Goal: Transaction & Acquisition: Purchase product/service

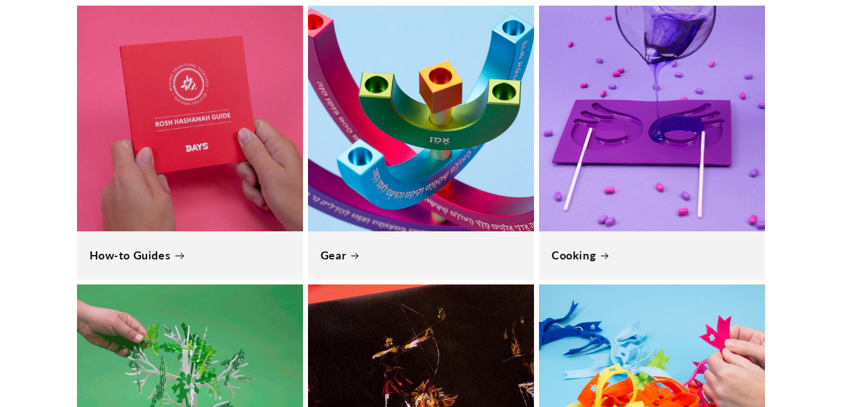
scroll to position [1126, 0]
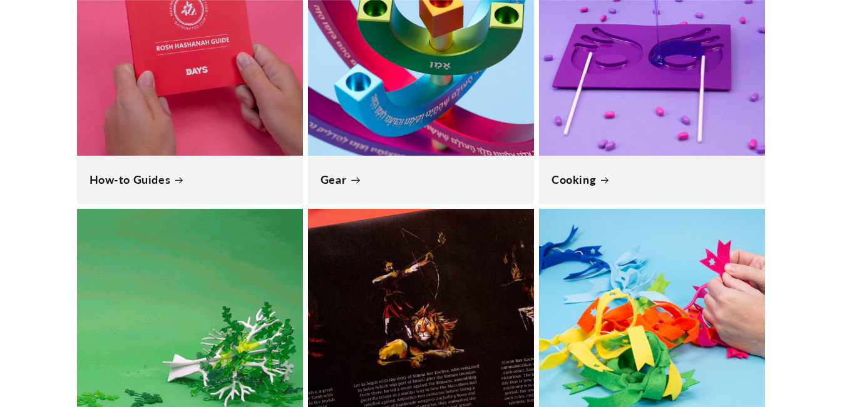
click at [382, 173] on link "Gear" at bounding box center [420, 180] width 201 height 14
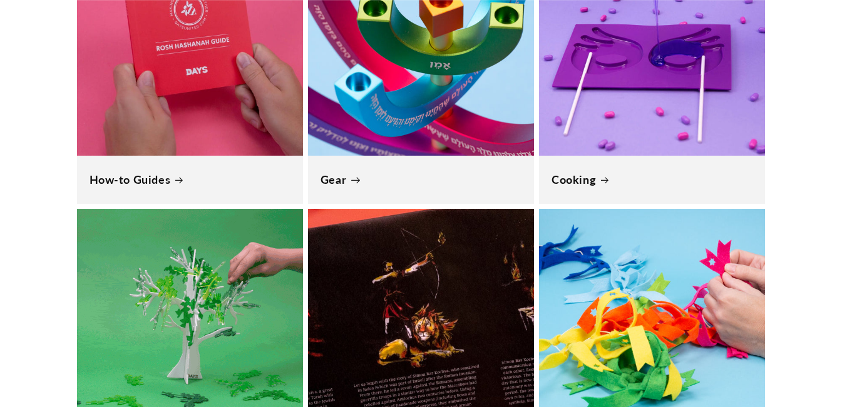
scroll to position [0, 842]
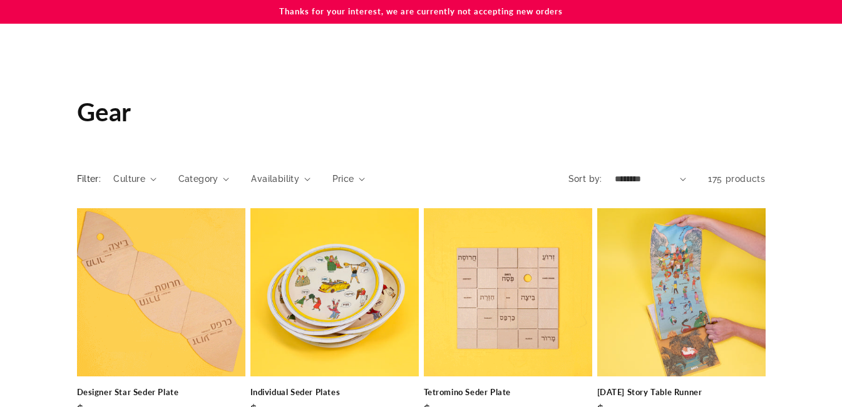
scroll to position [188, 0]
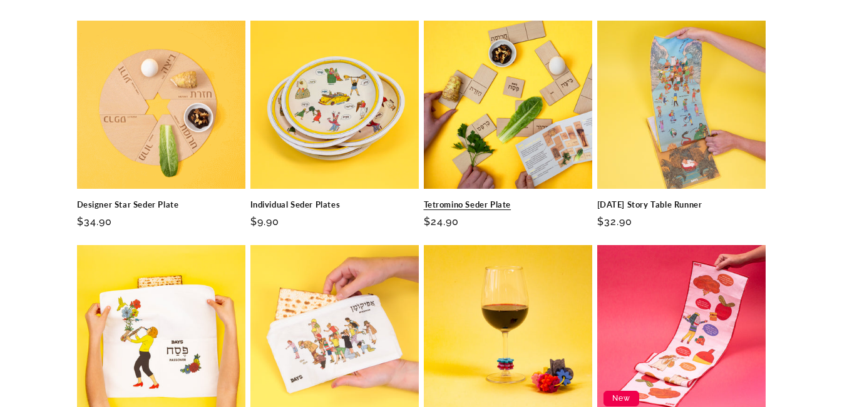
click at [506, 200] on link "Tetromino Seder Plate" at bounding box center [508, 205] width 168 height 11
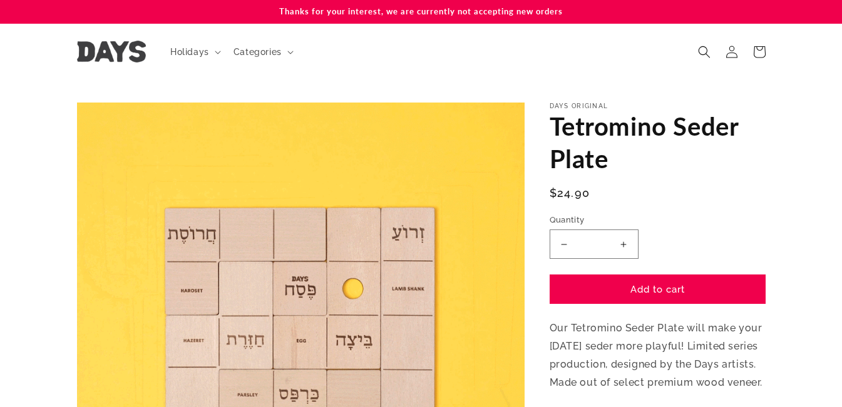
click at [626, 249] on button "Increase quantity for Tetromino Seder Plate" at bounding box center [624, 244] width 28 height 29
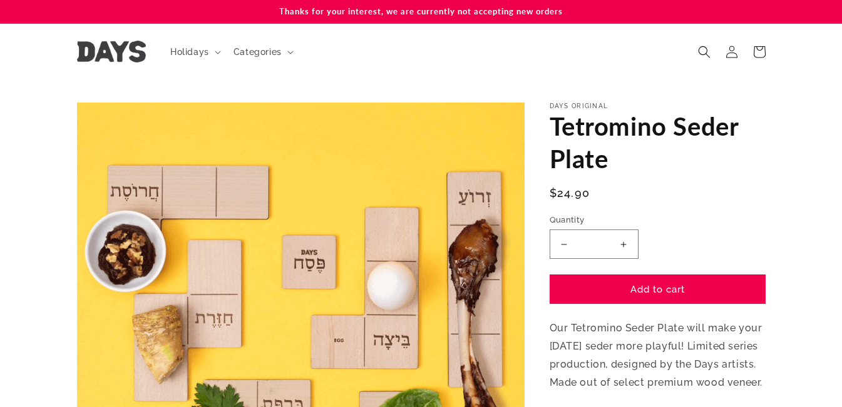
click at [626, 249] on button "Increase quantity for Tetromino Seder Plate" at bounding box center [624, 244] width 28 height 29
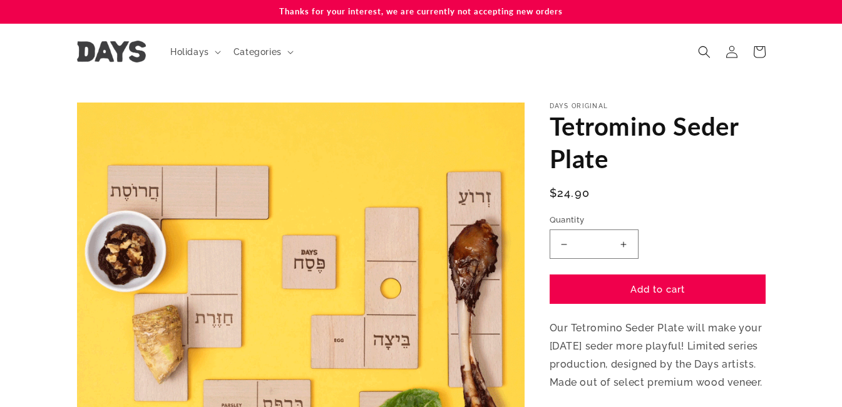
click at [626, 249] on button "Increase quantity for Tetromino Seder Plate" at bounding box center [624, 244] width 28 height 29
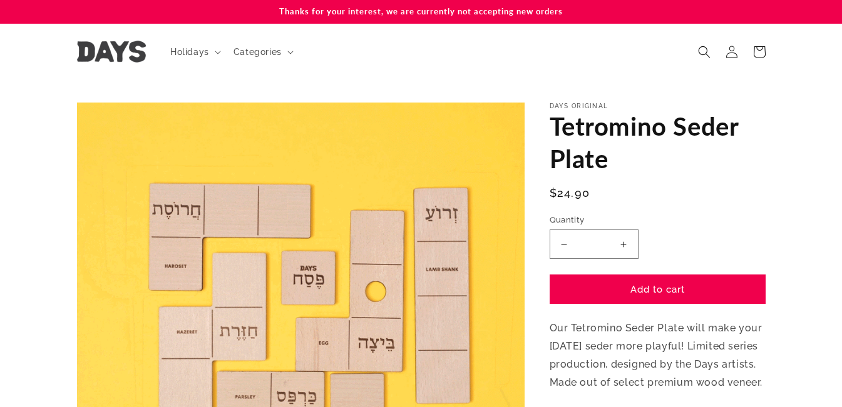
click at [626, 249] on button "Increase quantity for Tetromino Seder Plate" at bounding box center [624, 244] width 28 height 29
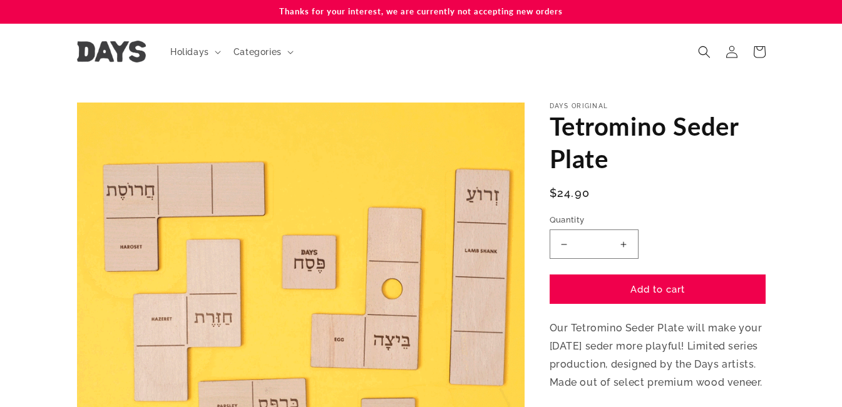
type input "*"
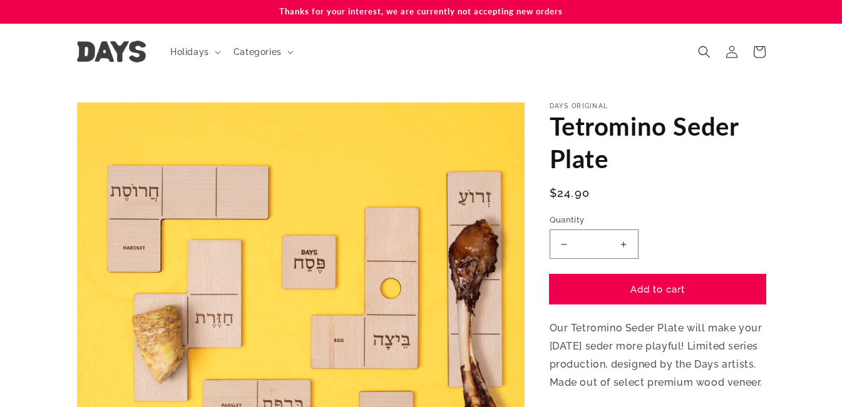
click at [630, 284] on button "Add to cart" at bounding box center [657, 289] width 216 height 29
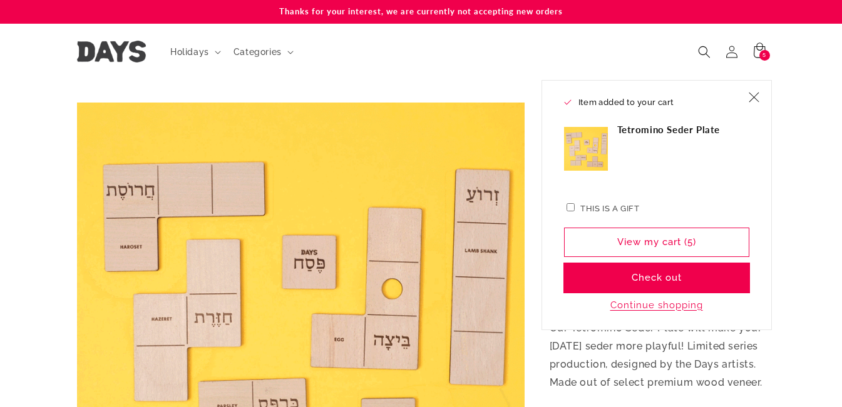
click at [630, 278] on button "Check out" at bounding box center [656, 277] width 185 height 29
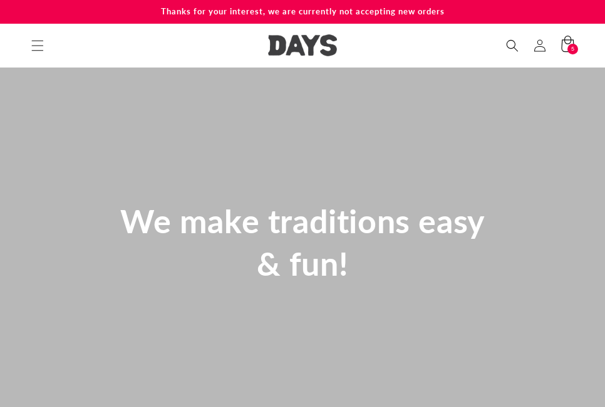
click at [556, 41] on icon at bounding box center [566, 45] width 29 height 29
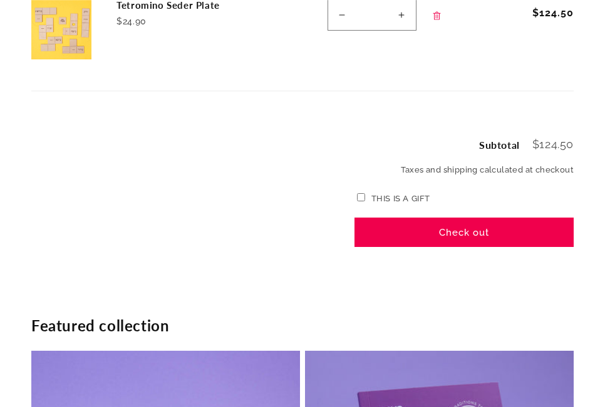
scroll to position [250, 0]
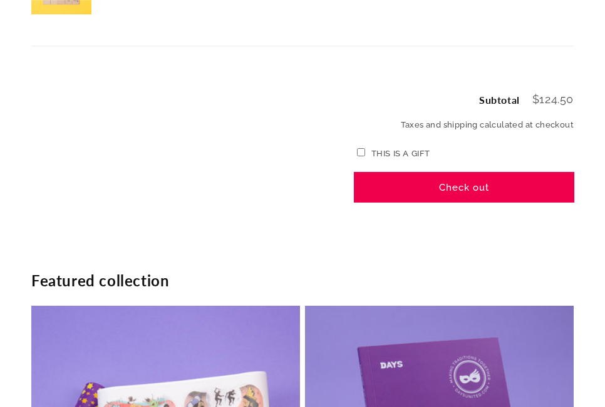
click at [469, 197] on button "Check out" at bounding box center [463, 187] width 219 height 29
